Goal: Transaction & Acquisition: Book appointment/travel/reservation

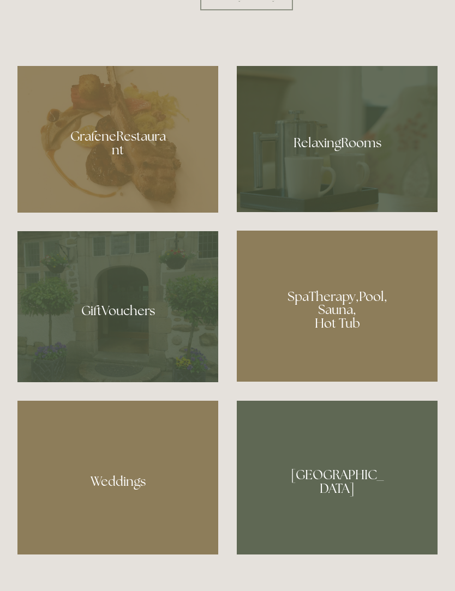
scroll to position [797, 0]
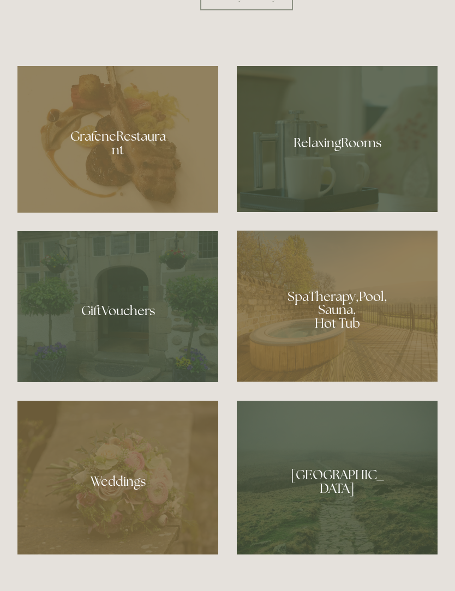
click at [128, 210] on div at bounding box center [117, 139] width 201 height 147
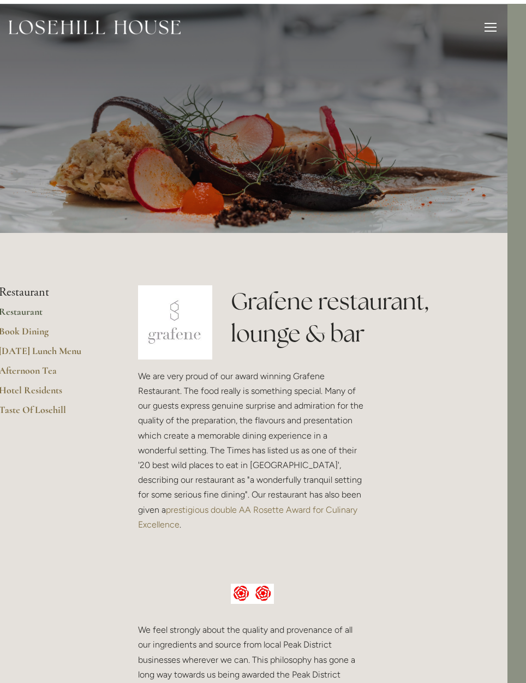
scroll to position [0, 19]
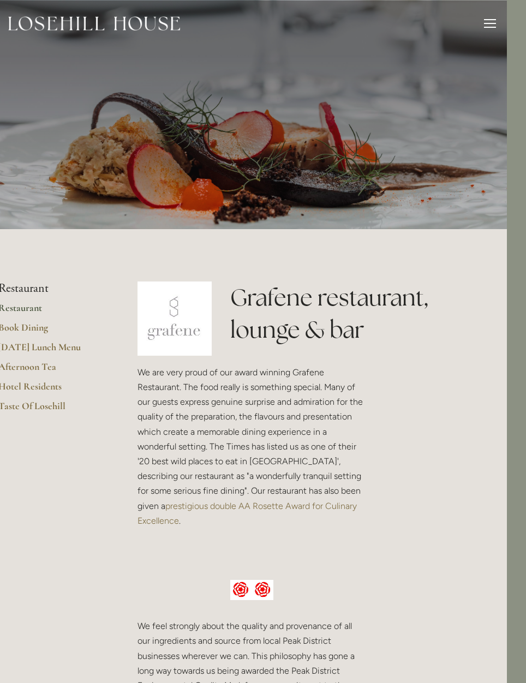
click at [488, 20] on div at bounding box center [490, 25] width 12 height 12
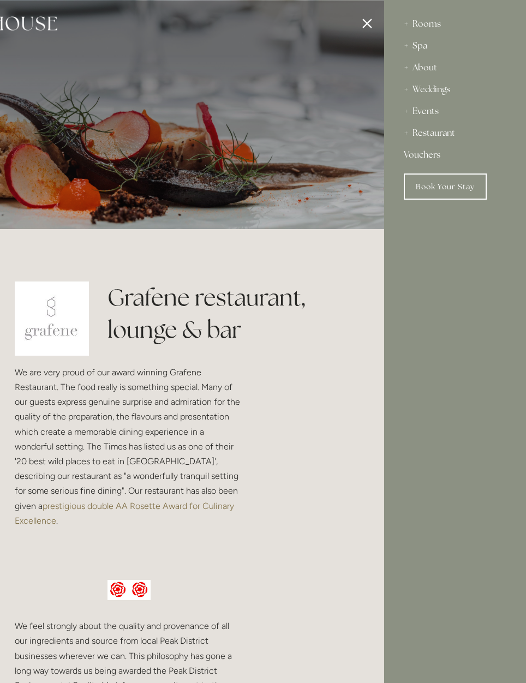
click at [427, 21] on div "Rooms" at bounding box center [455, 24] width 103 height 22
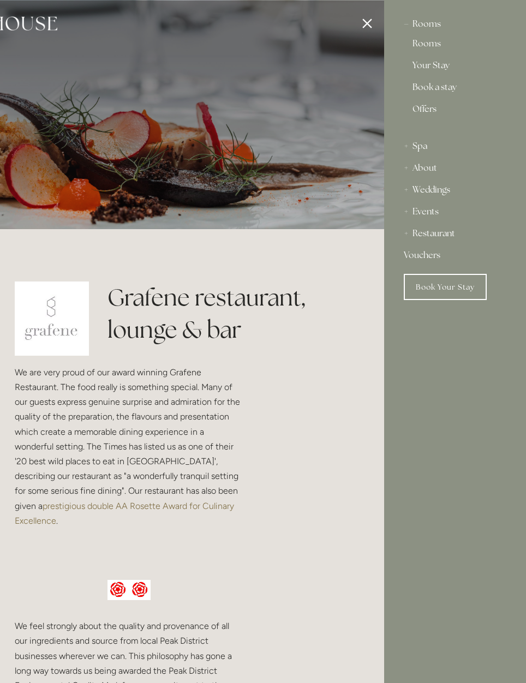
click at [426, 43] on link "Rooms" at bounding box center [454, 45] width 85 height 13
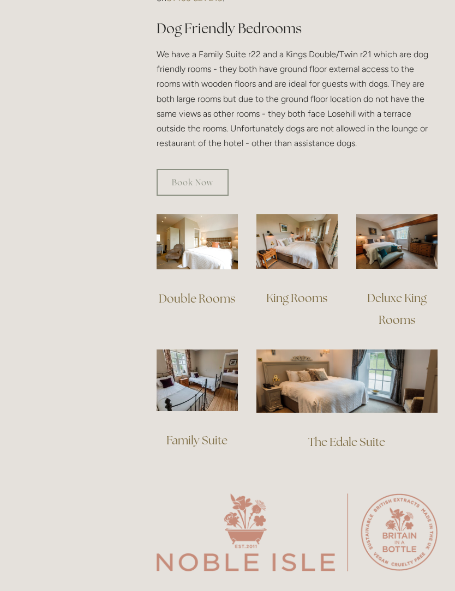
scroll to position [707, 0]
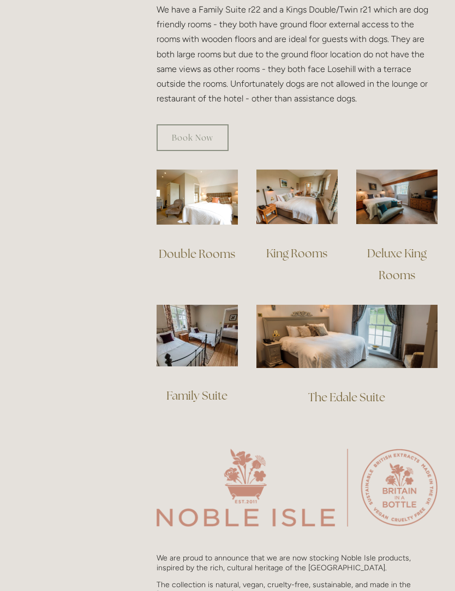
click at [200, 329] on img at bounding box center [197, 336] width 81 height 62
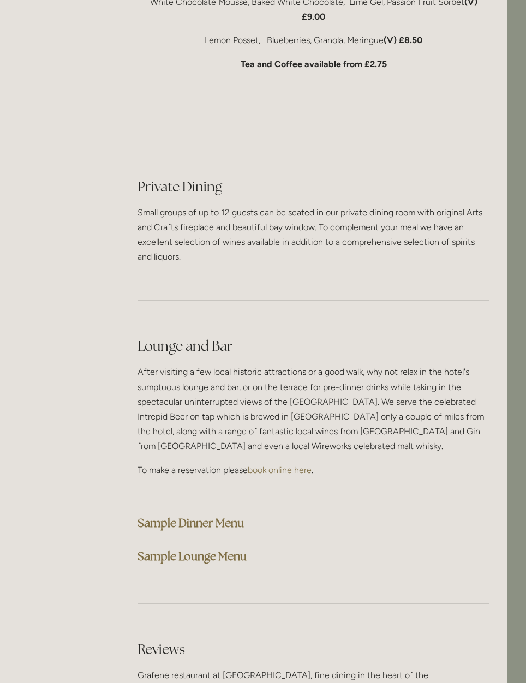
scroll to position [2475, 19]
click at [146, 516] on strong "Sample Dinner Menu" at bounding box center [190, 523] width 106 height 15
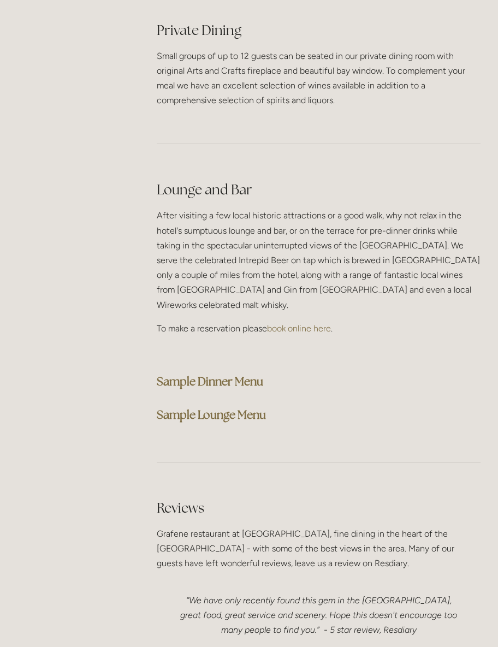
scroll to position [2704, 0]
click at [189, 374] on strong "Sample Dinner Menu" at bounding box center [210, 381] width 106 height 15
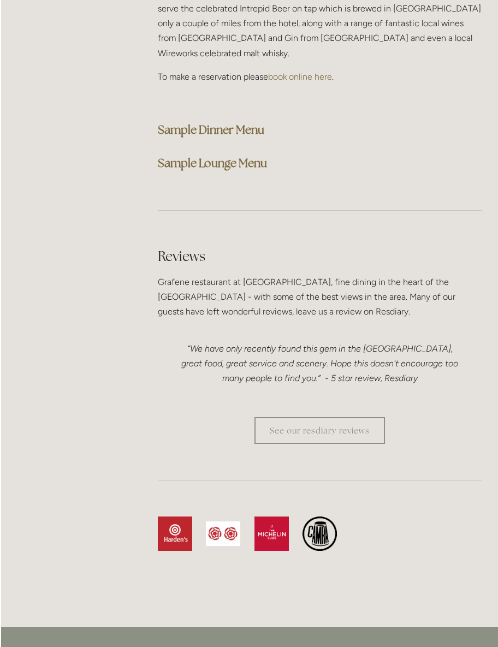
scroll to position [2957, 0]
